Goal: Browse casually

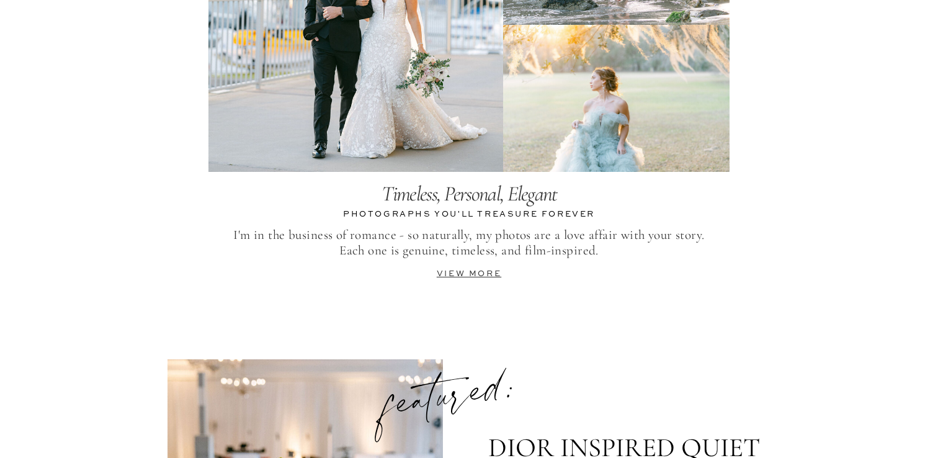
scroll to position [2671, 0]
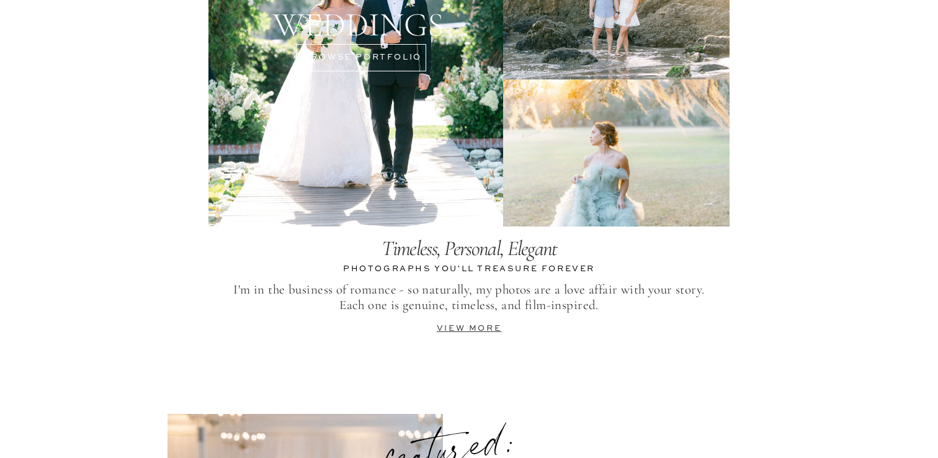
click at [385, 86] on div at bounding box center [355, 13] width 295 height 425
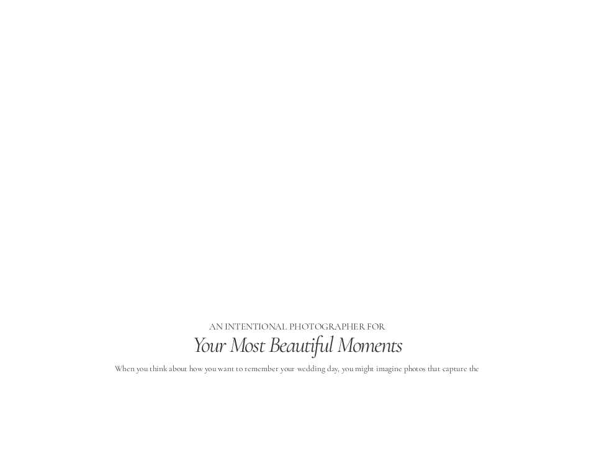
scroll to position [0, 0]
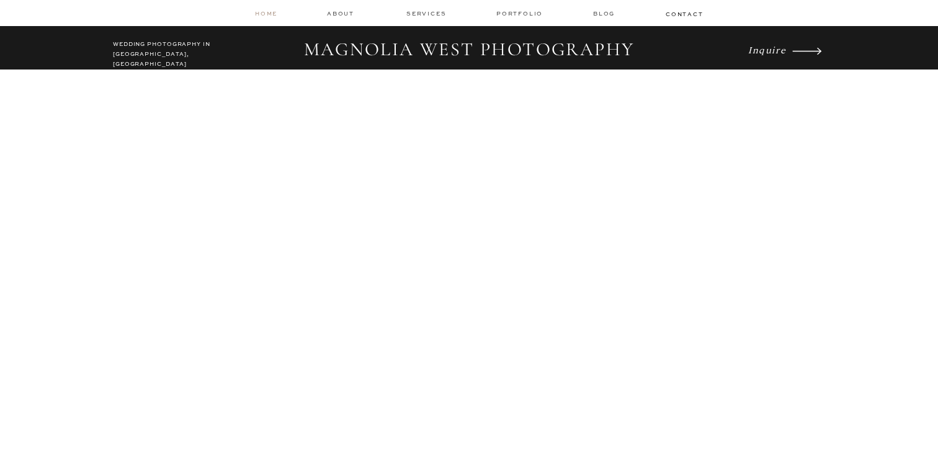
click at [274, 11] on nav "home" at bounding box center [267, 13] width 24 height 8
click at [267, 16] on nav "home" at bounding box center [267, 13] width 24 height 8
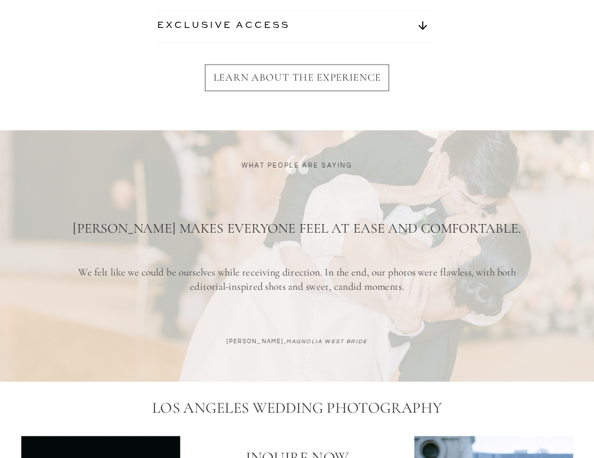
scroll to position [83, 0]
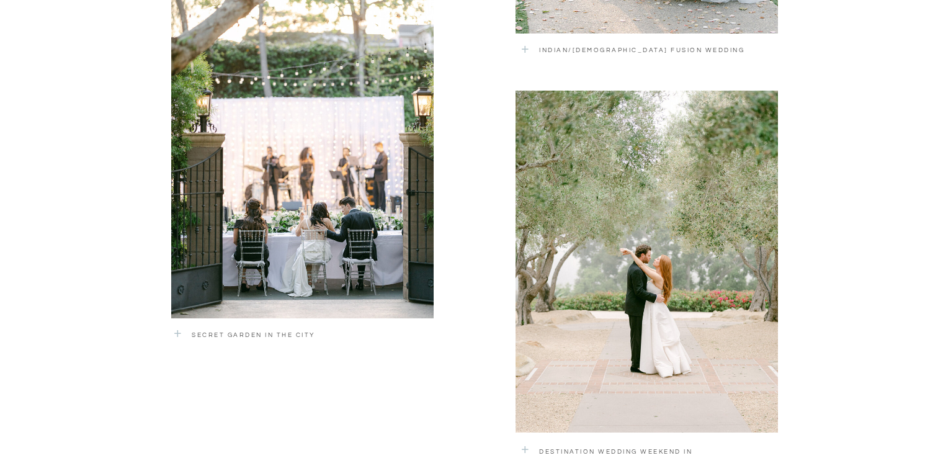
scroll to position [1621, 0]
